Goal: Task Accomplishment & Management: Use online tool/utility

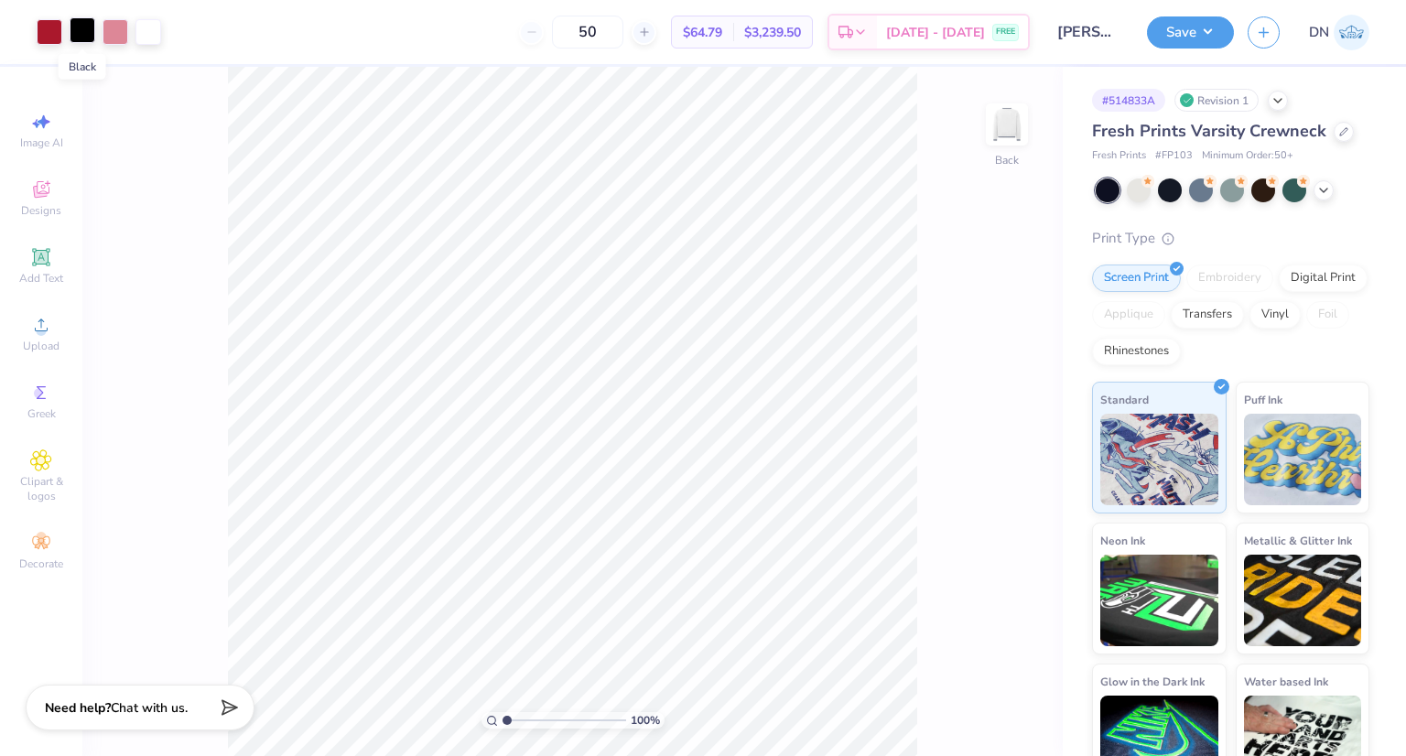
click at [83, 30] on div at bounding box center [83, 30] width 26 height 26
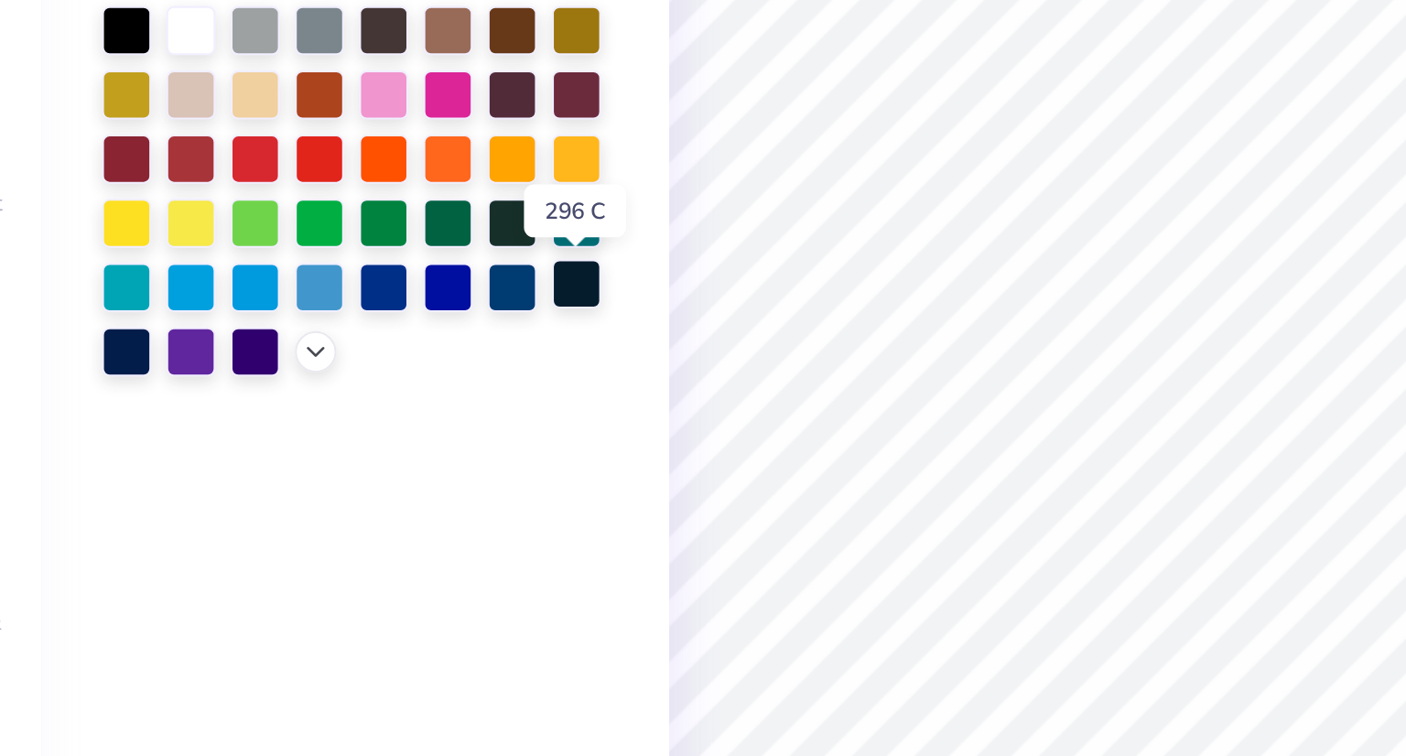
click at [340, 321] on div at bounding box center [342, 318] width 24 height 24
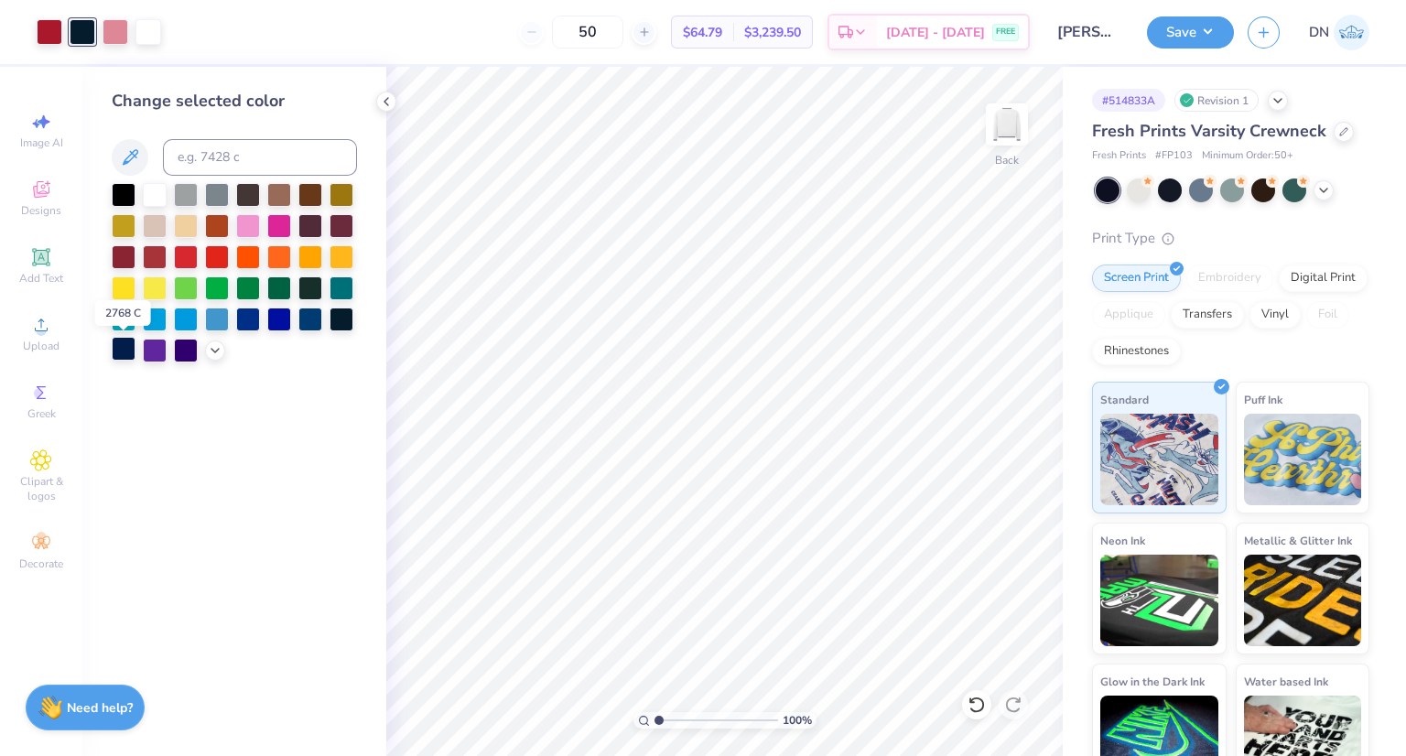
click at [119, 344] on div at bounding box center [124, 349] width 24 height 24
click at [343, 318] on div at bounding box center [342, 318] width 24 height 24
type input "1.44745185310945"
click at [212, 341] on div at bounding box center [215, 349] width 20 height 20
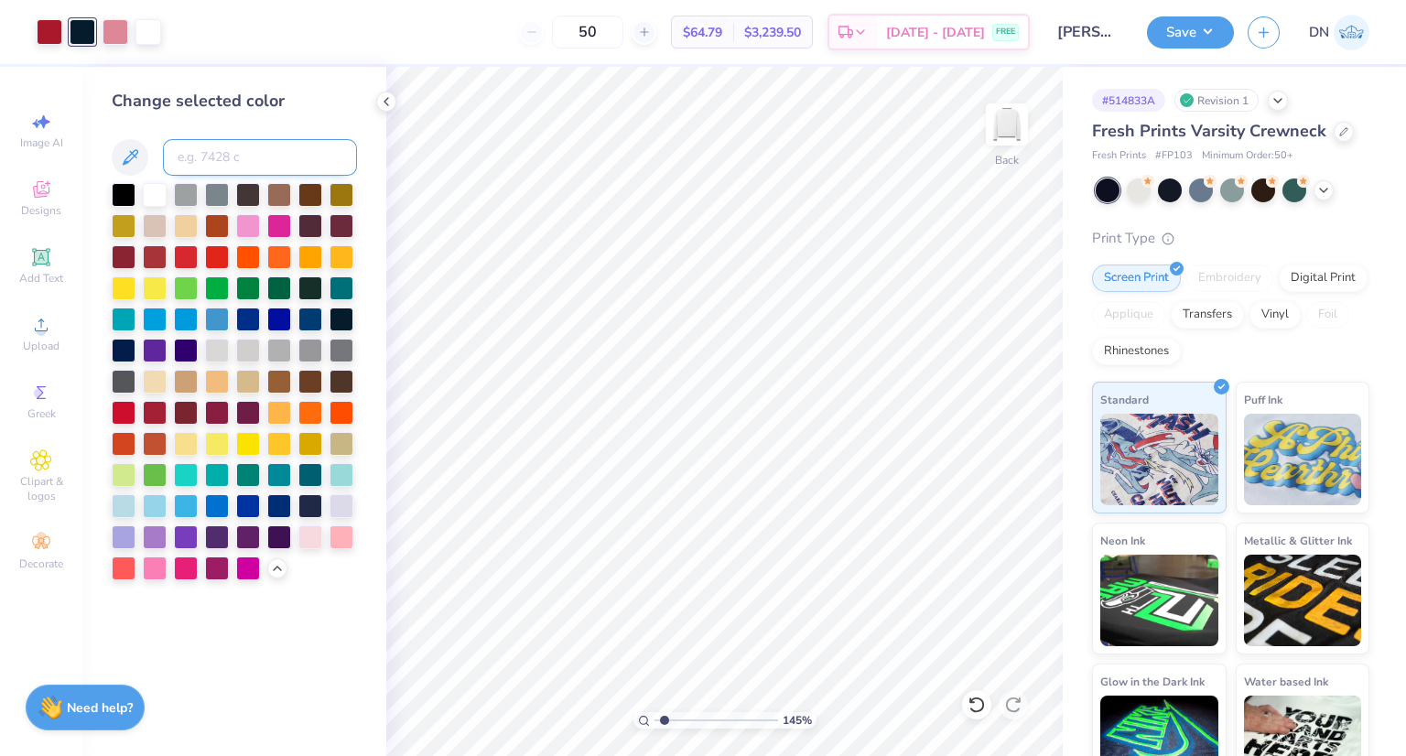
click at [280, 167] on input at bounding box center [260, 157] width 194 height 37
type input "nav"
click at [138, 155] on icon at bounding box center [130, 158] width 22 height 22
click at [133, 158] on icon at bounding box center [130, 158] width 22 height 22
type input "1.44745185310945"
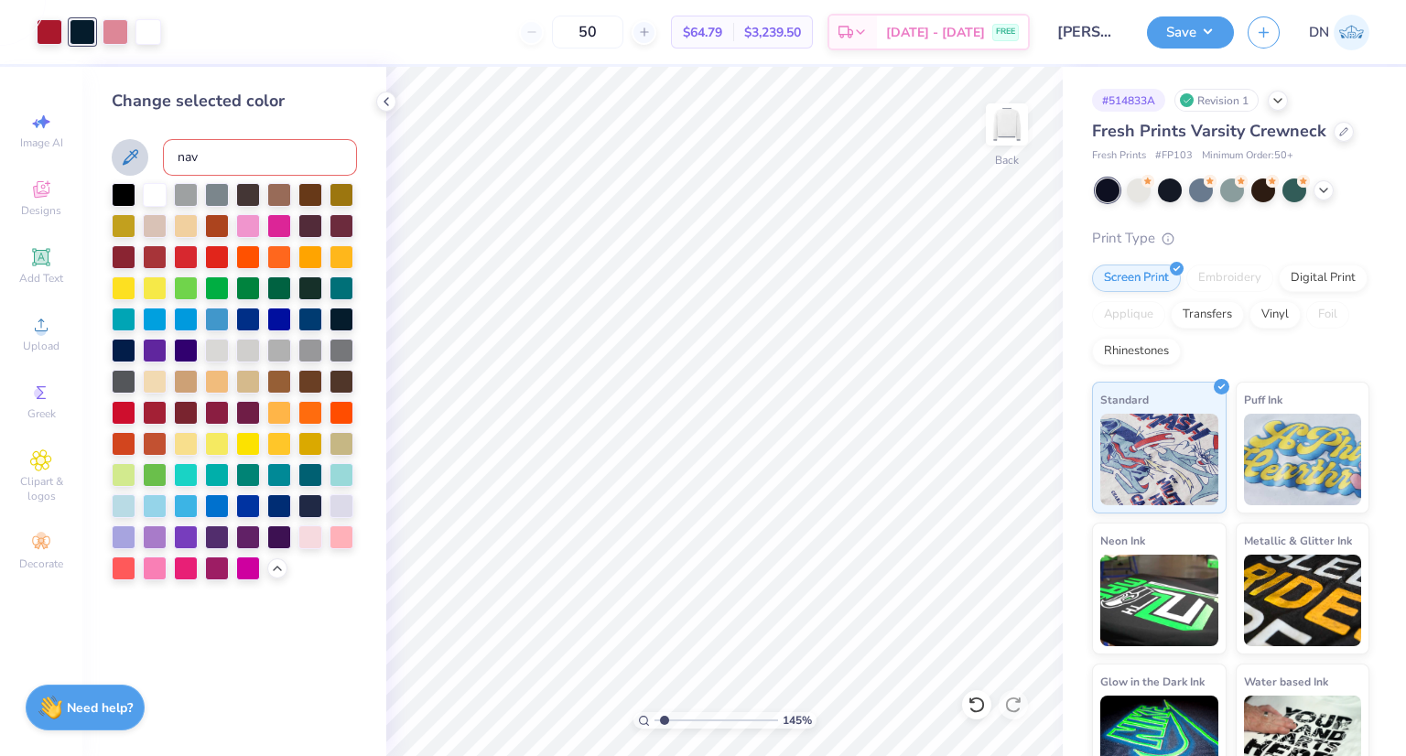
click at [266, 154] on input "nav" at bounding box center [260, 157] width 194 height 37
click at [131, 152] on icon at bounding box center [131, 157] width 16 height 16
click at [131, 156] on icon at bounding box center [130, 158] width 22 height 22
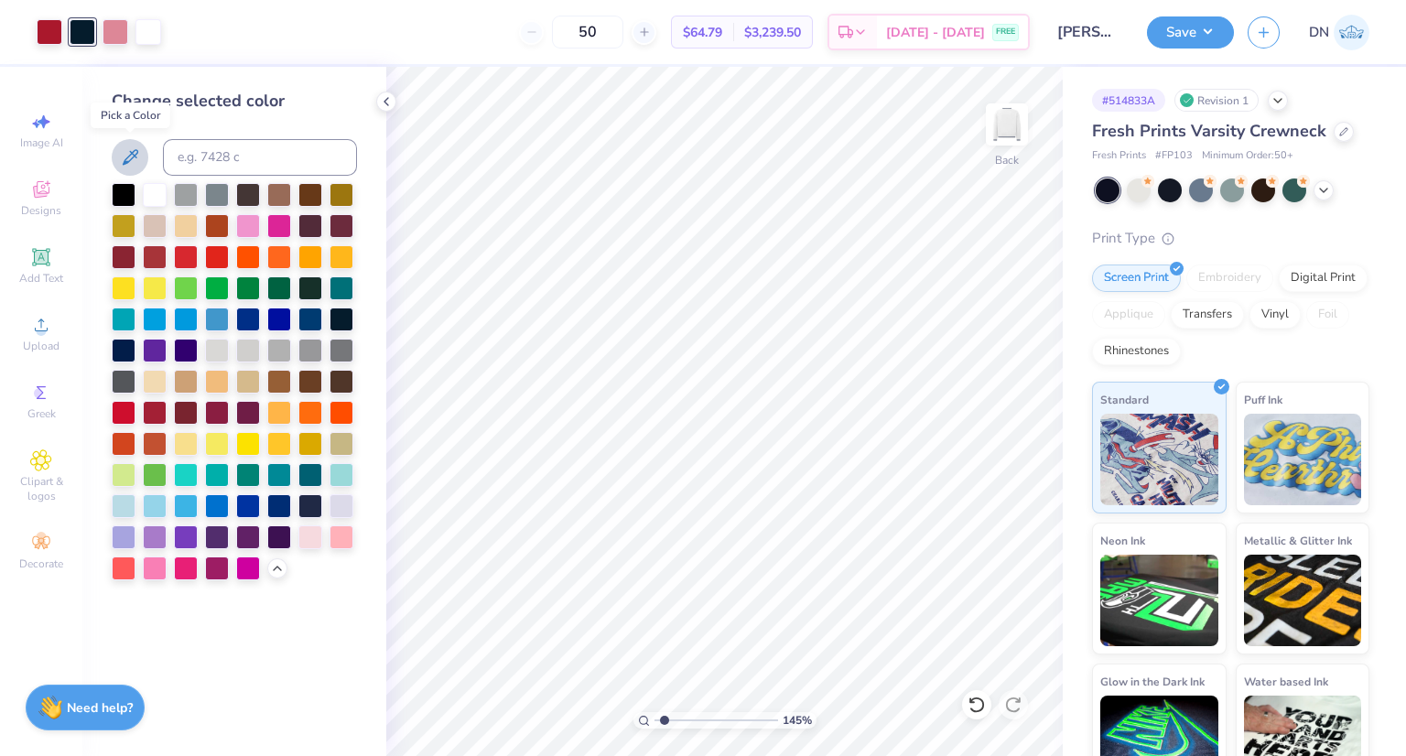
click at [125, 147] on icon at bounding box center [130, 158] width 22 height 22
click at [125, 150] on icon at bounding box center [130, 158] width 22 height 22
click at [127, 156] on icon at bounding box center [130, 158] width 22 height 22
click at [307, 504] on div at bounding box center [311, 505] width 24 height 24
click at [122, 190] on div at bounding box center [124, 193] width 24 height 24
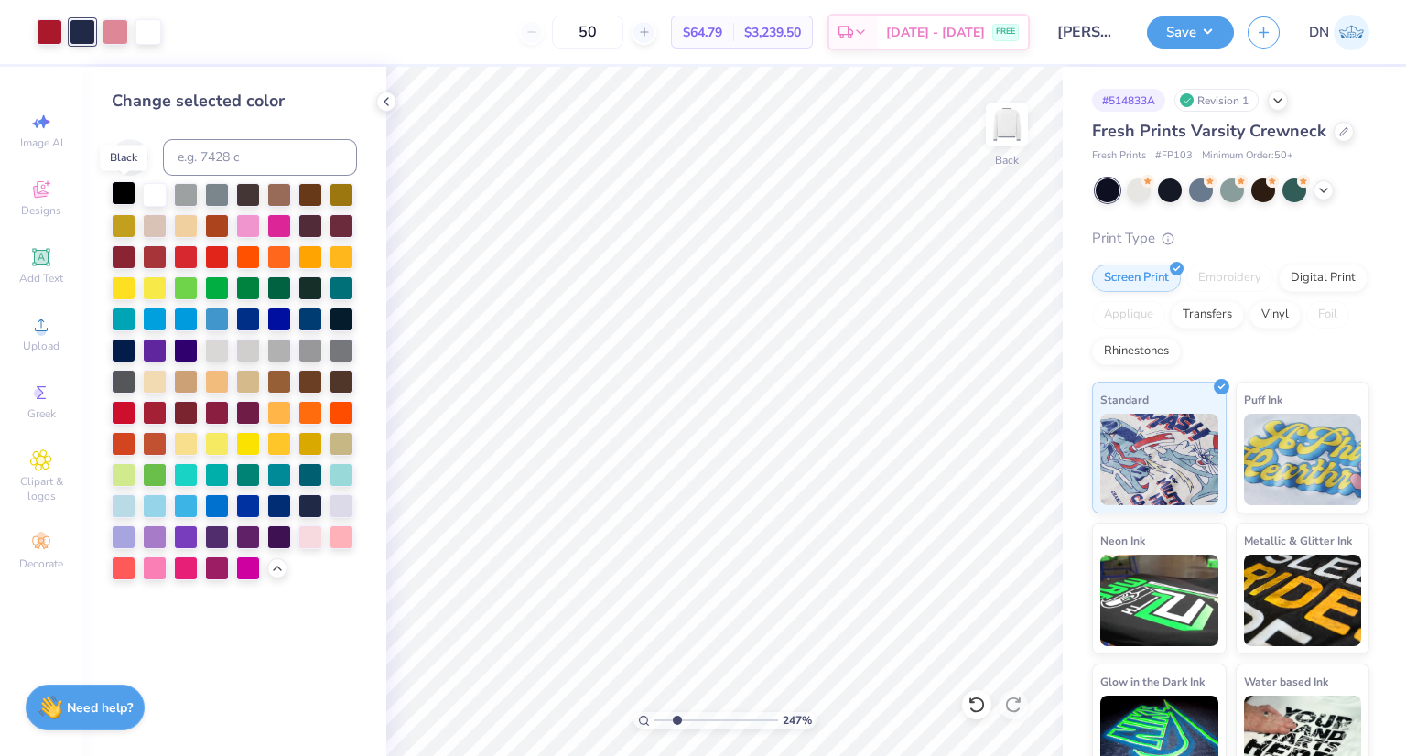
type input "2.46691057654102"
click at [204, 154] on input at bounding box center [260, 157] width 194 height 37
type input "296"
click at [1194, 29] on button "Save" at bounding box center [1190, 30] width 87 height 32
type input "2.46691057654102"
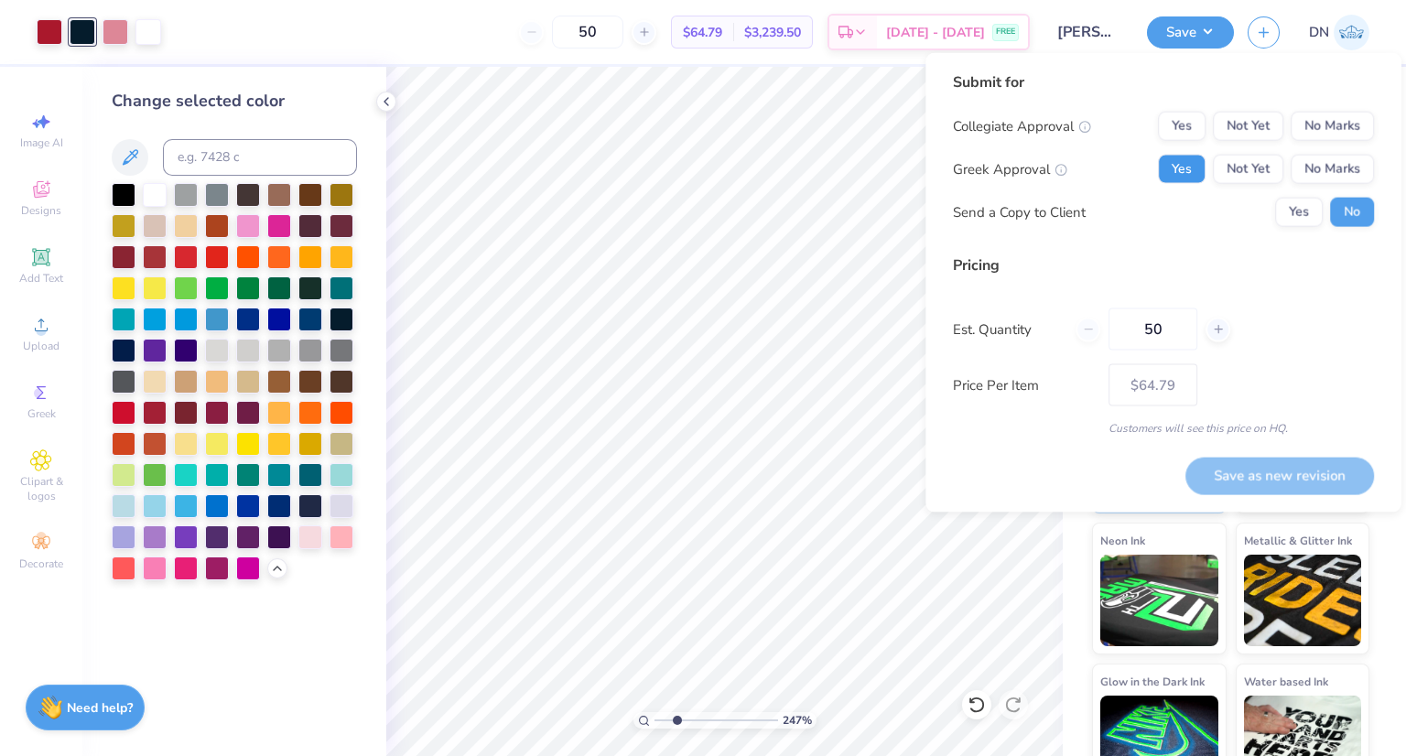
click at [1192, 168] on button "Yes" at bounding box center [1182, 169] width 48 height 29
click at [1312, 132] on button "No Marks" at bounding box center [1332, 126] width 83 height 29
click at [1254, 473] on button "Save as new revision" at bounding box center [1280, 475] width 189 height 37
type input "$64.79"
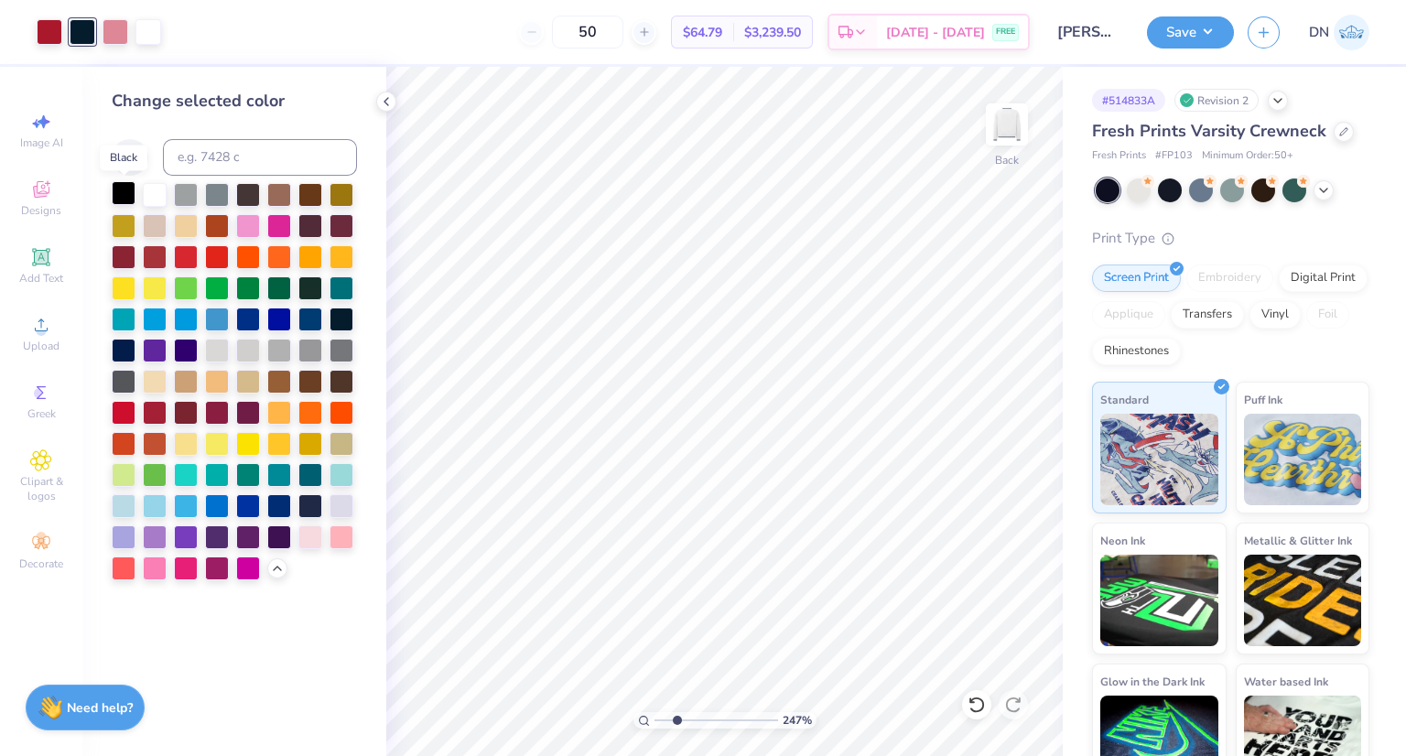
click at [124, 189] on div at bounding box center [124, 193] width 24 height 24
type input "2.46691057654102"
